Goal: Submit feedback/report problem

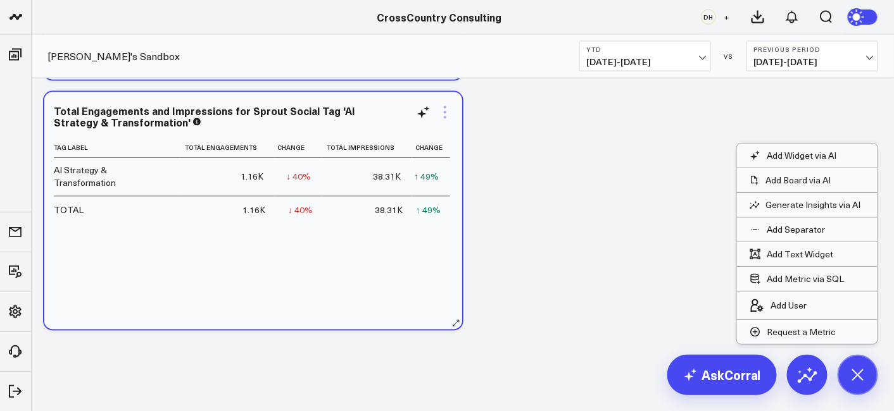
scroll to position [161, 0]
click at [446, 111] on icon at bounding box center [445, 112] width 3 height 3
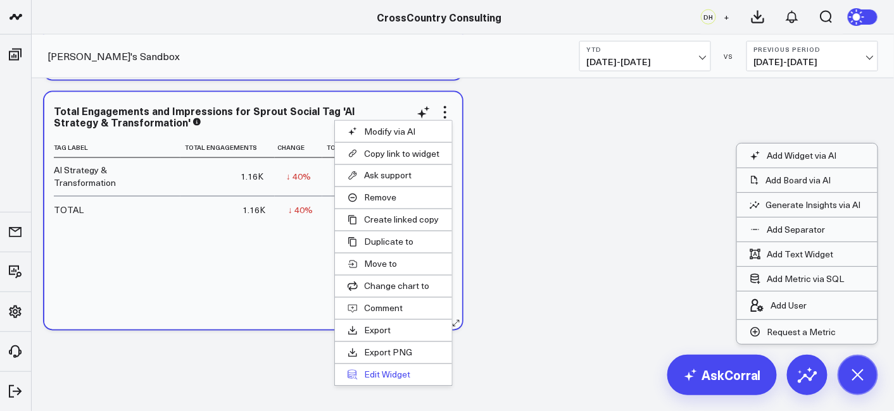
click at [382, 370] on button "Edit Widget" at bounding box center [393, 376] width 117 height 22
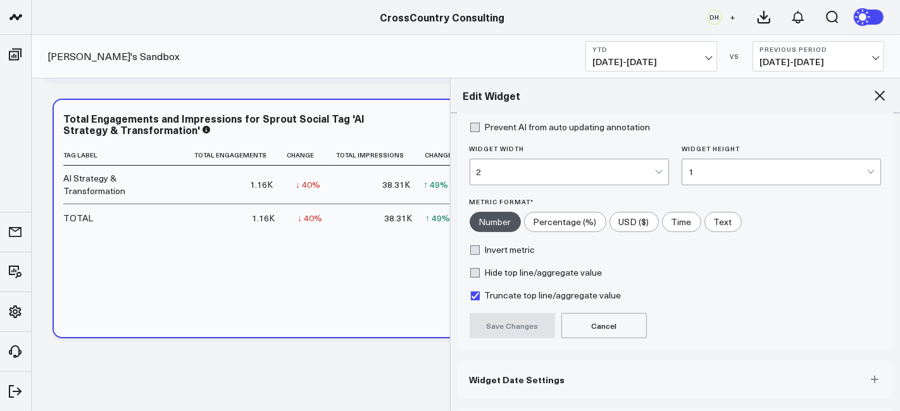
scroll to position [196, 0]
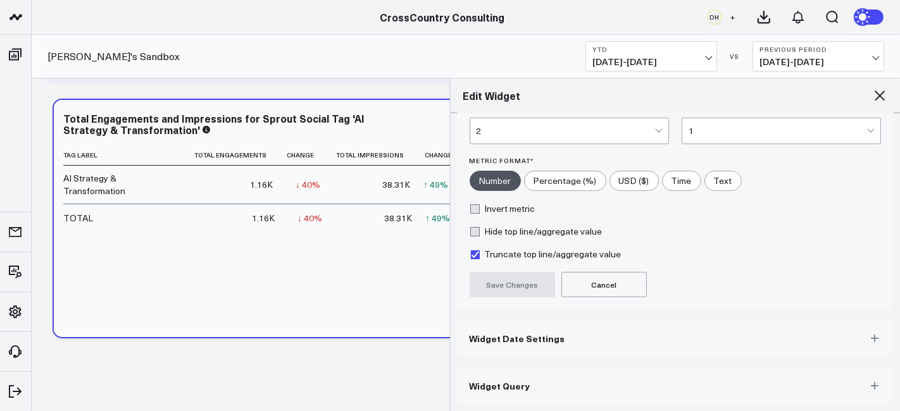
click at [520, 399] on button "Widget Query" at bounding box center [675, 386] width 437 height 38
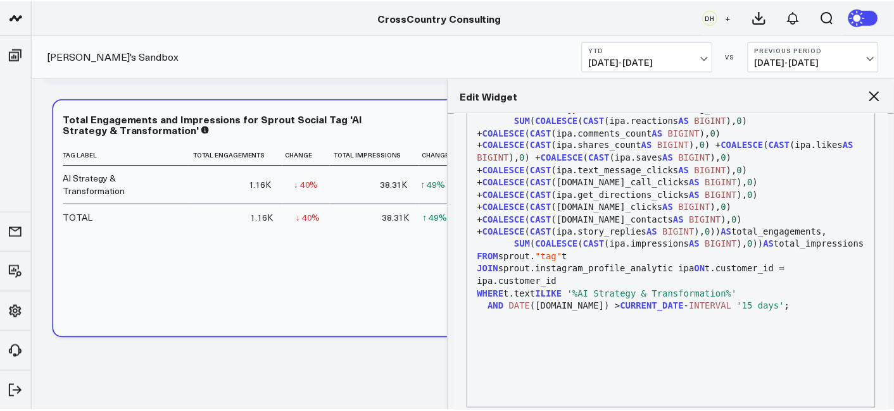
scroll to position [165, 0]
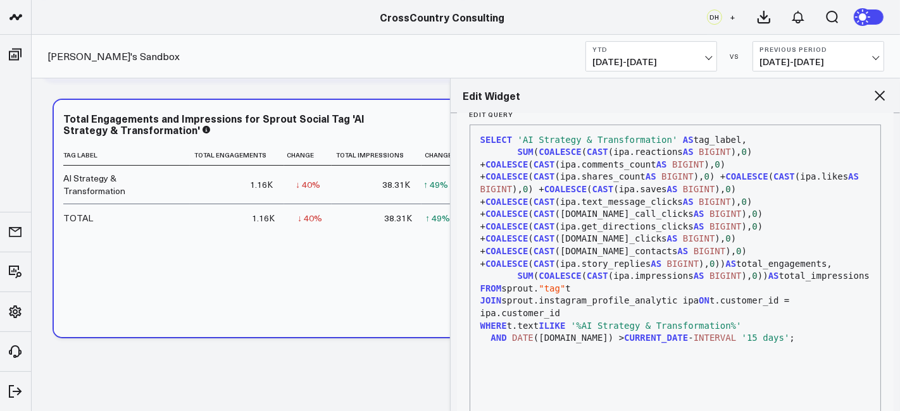
click at [879, 98] on icon at bounding box center [879, 95] width 15 height 15
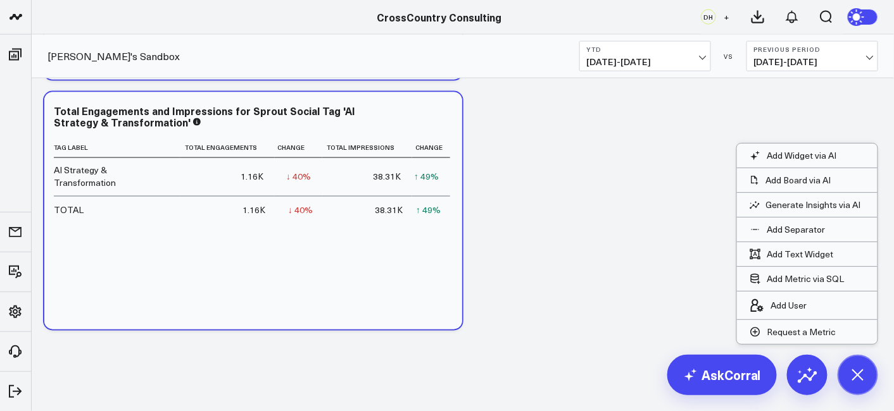
click at [422, 116] on icon at bounding box center [421, 114] width 9 height 9
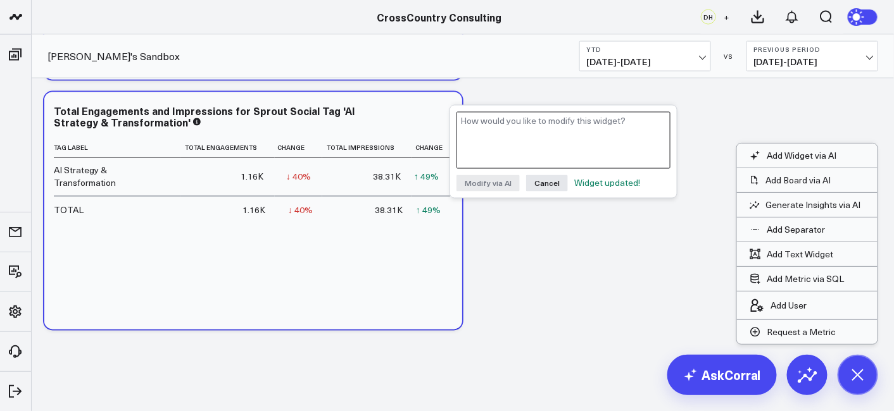
click at [521, 128] on textarea at bounding box center [563, 140] width 214 height 57
type textarea "C"
type textarea "Could you add a number of social posts column?"
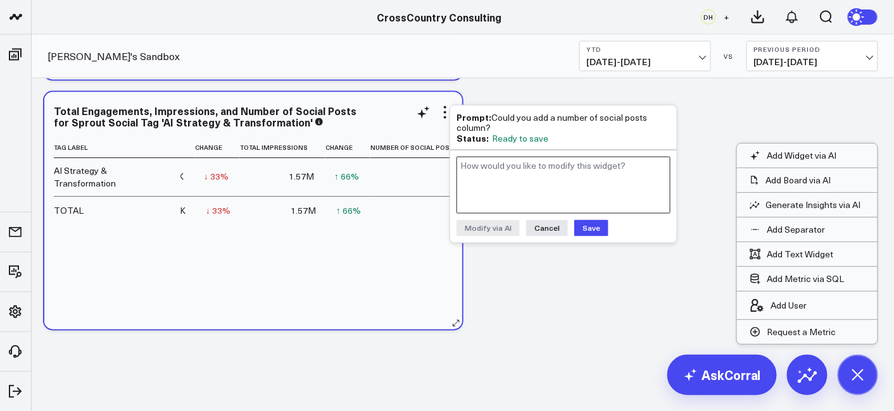
scroll to position [0, 123]
click at [596, 229] on button "Save" at bounding box center [591, 228] width 34 height 16
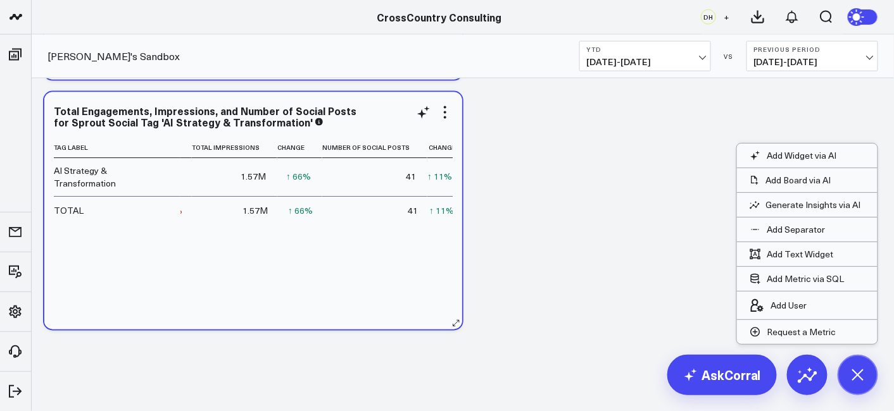
scroll to position [0, 0]
